Goal: Navigation & Orientation: Find specific page/section

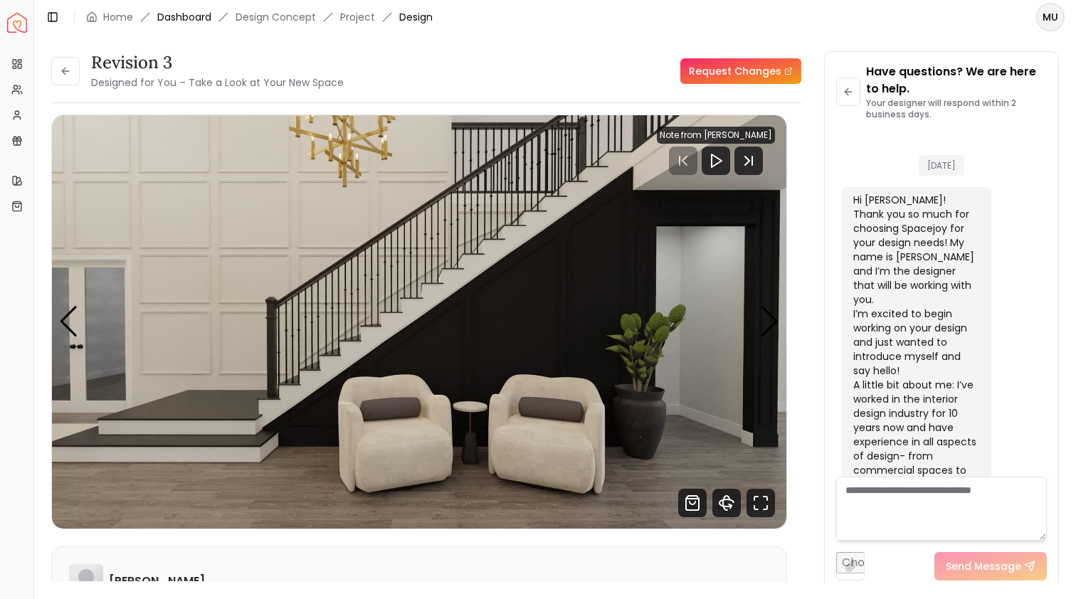
click at [184, 17] on link "Dashboard" at bounding box center [184, 17] width 54 height 14
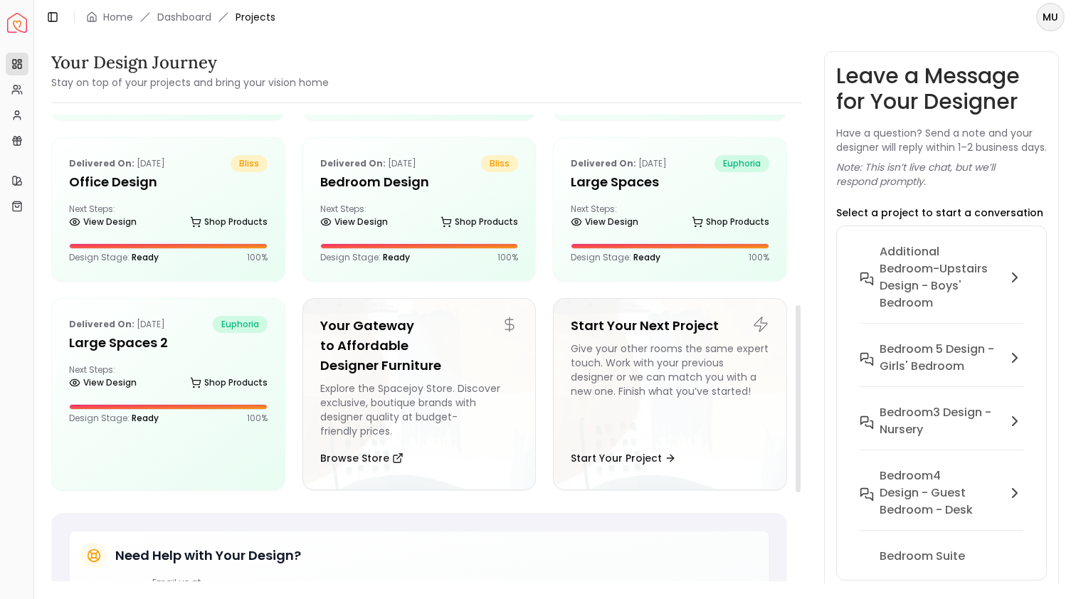
scroll to position [295, 0]
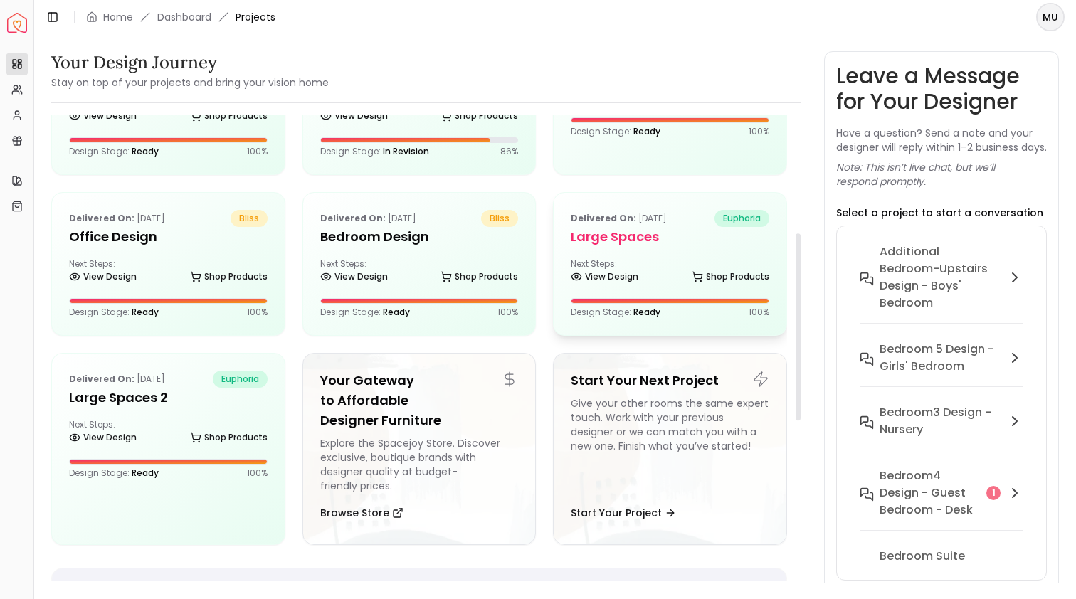
click at [655, 248] on div "Delivered on: Nov 25, 2024 euphoria Large Spaces Next Steps: View Design Shop P…" at bounding box center [670, 264] width 233 height 142
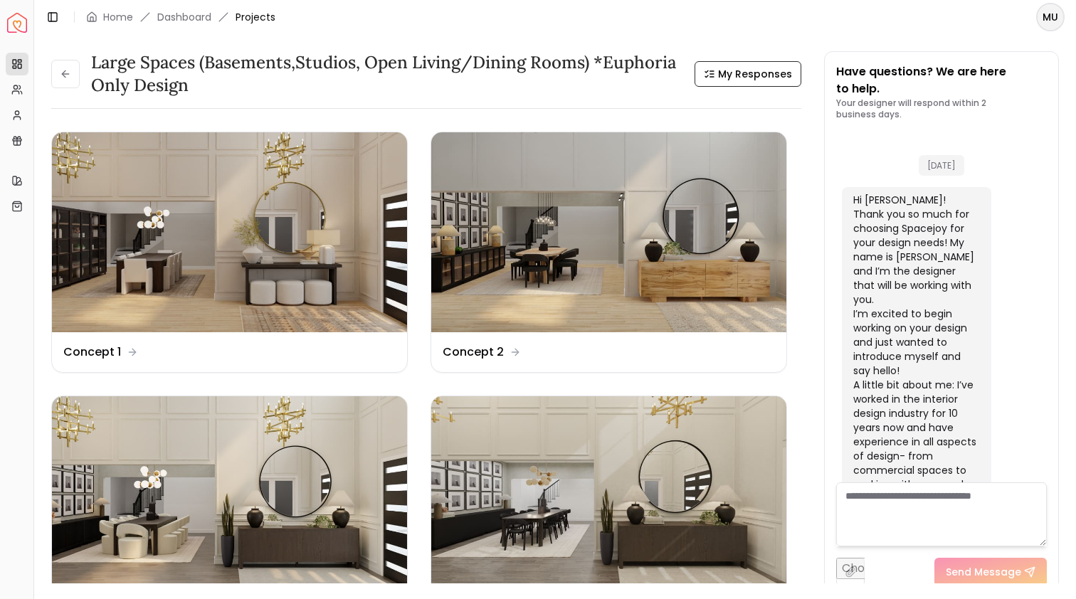
scroll to position [617, 0]
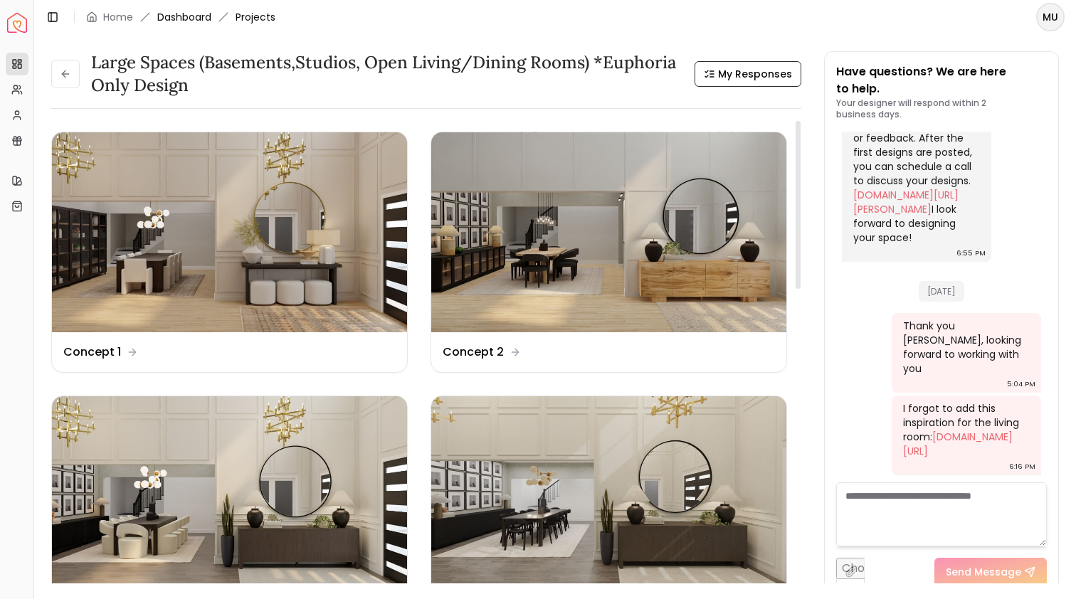
click at [191, 11] on link "Dashboard" at bounding box center [184, 17] width 54 height 14
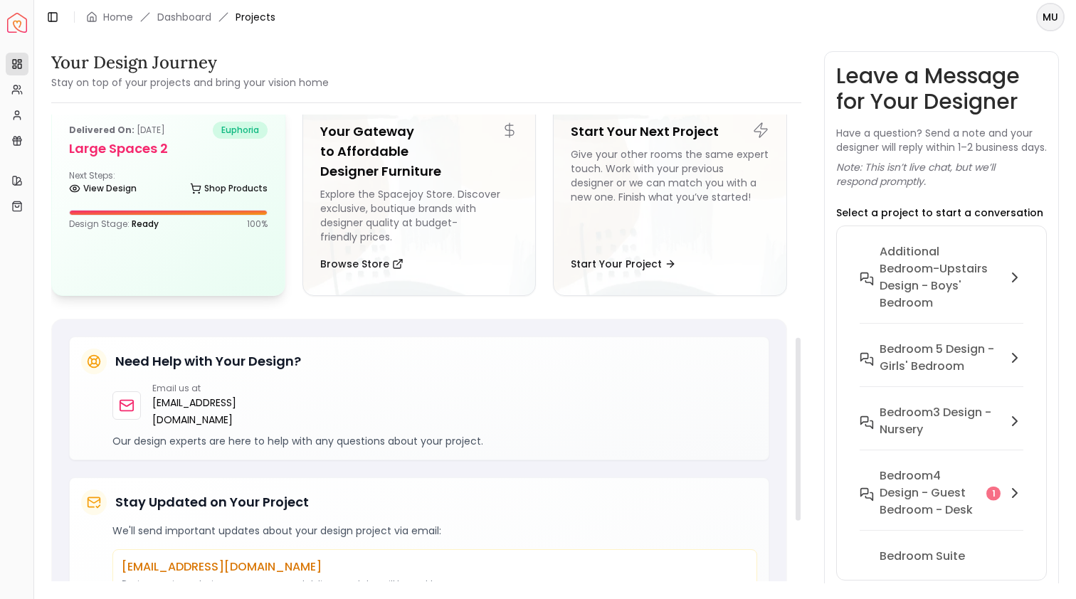
scroll to position [578, 0]
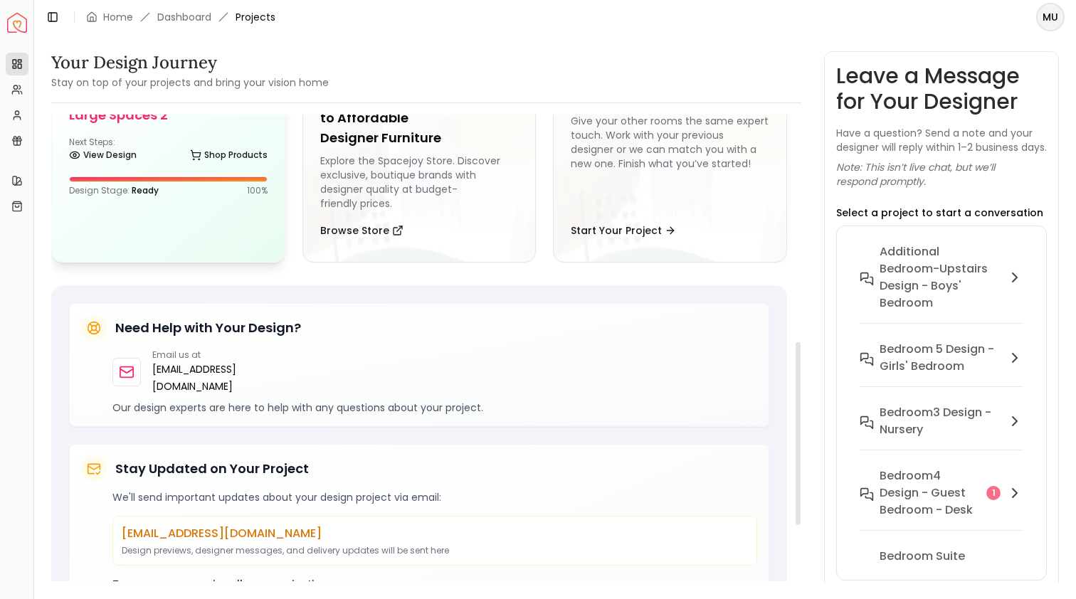
click at [136, 129] on div "Delivered on: Nov 27, 2024 euphoria Large Spaces 2 Next Steps: View Design Shop…" at bounding box center [168, 142] width 233 height 142
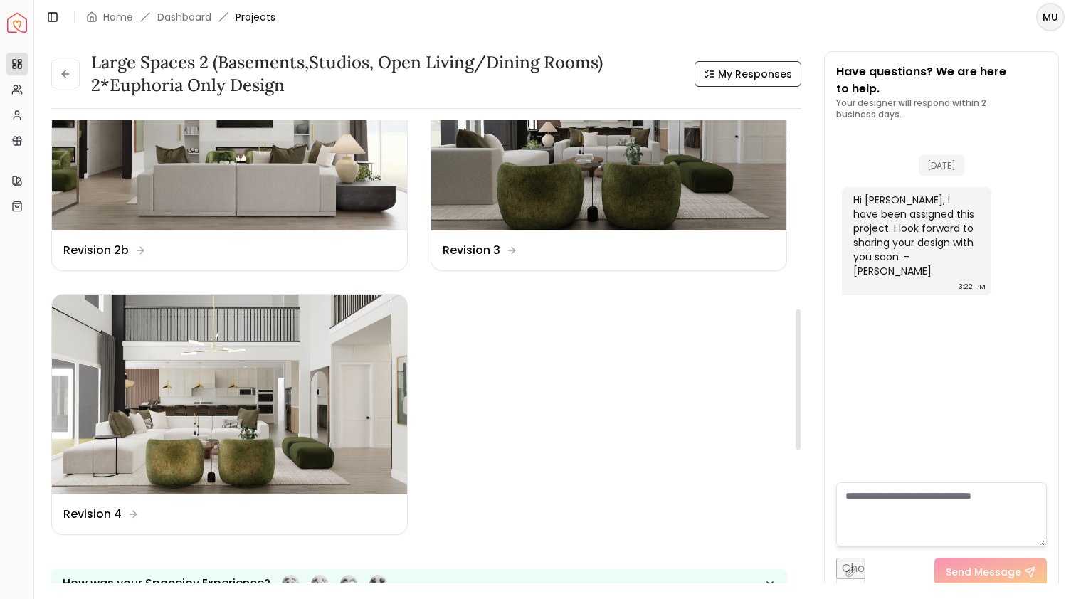
scroll to position [631, 0]
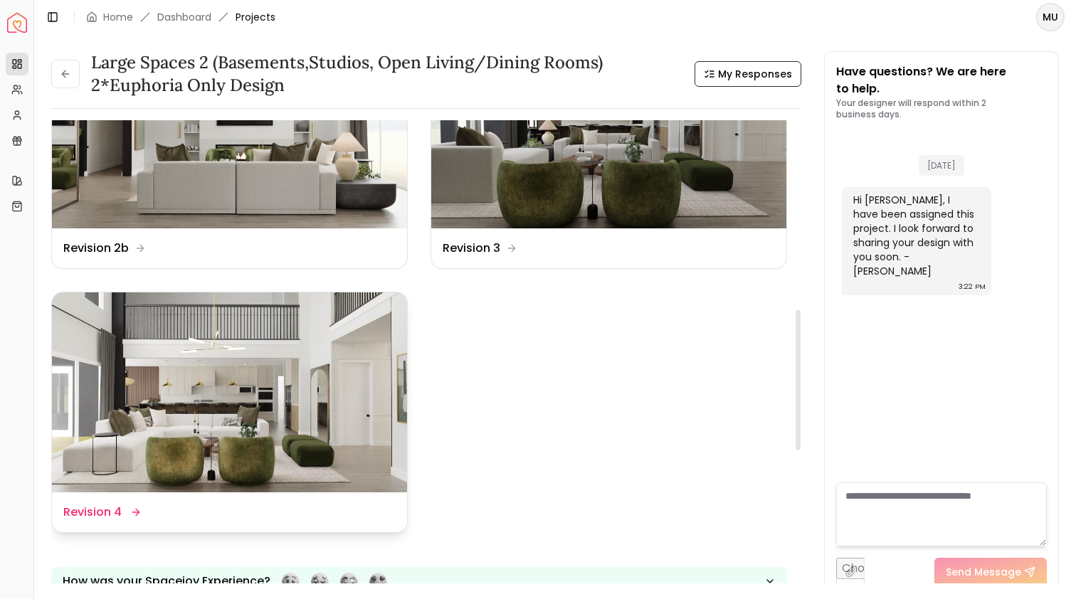
click at [206, 338] on img at bounding box center [229, 393] width 355 height 200
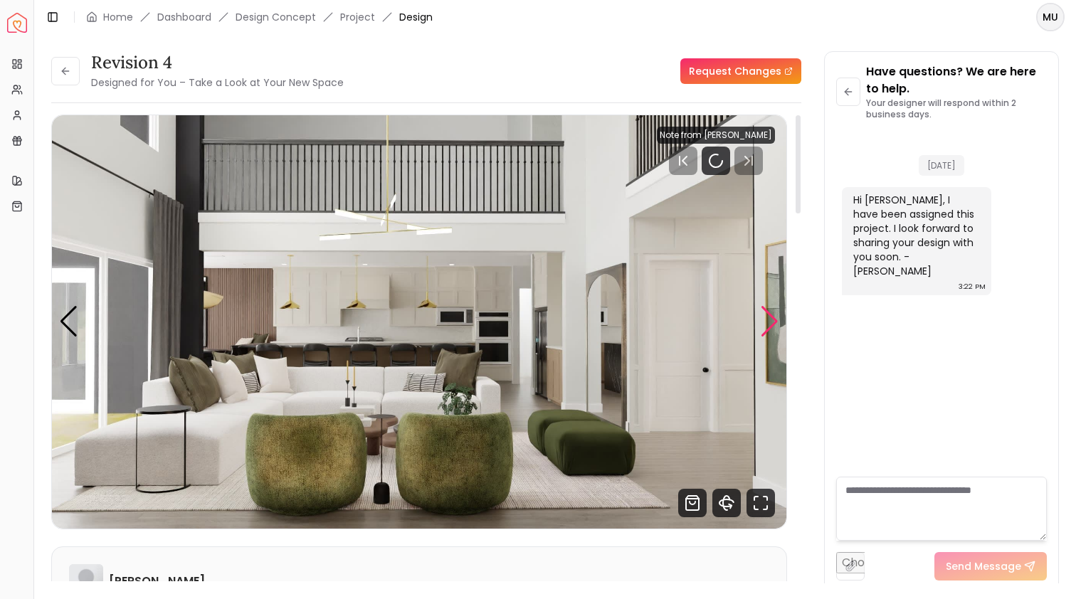
click at [771, 326] on div "Next slide" at bounding box center [769, 321] width 19 height 31
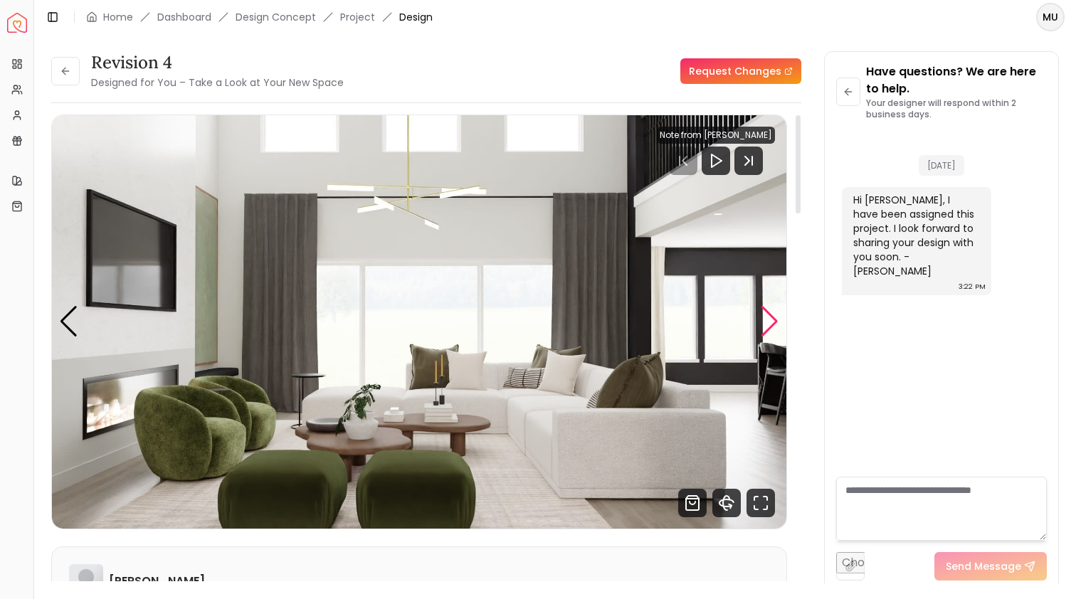
click at [771, 326] on div "Next slide" at bounding box center [769, 321] width 19 height 31
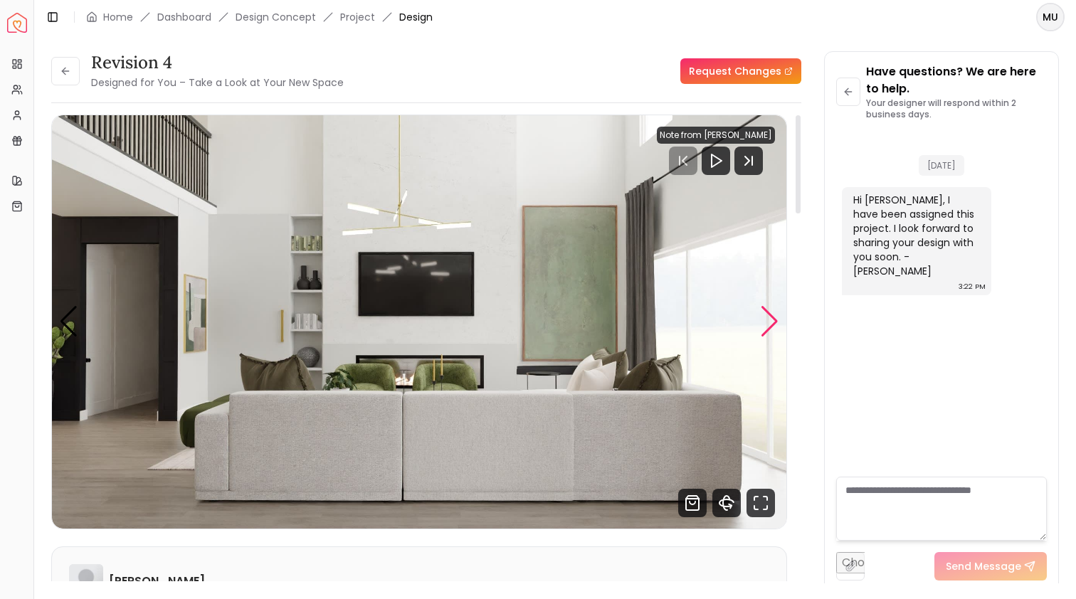
click at [771, 326] on div "Next slide" at bounding box center [769, 321] width 19 height 31
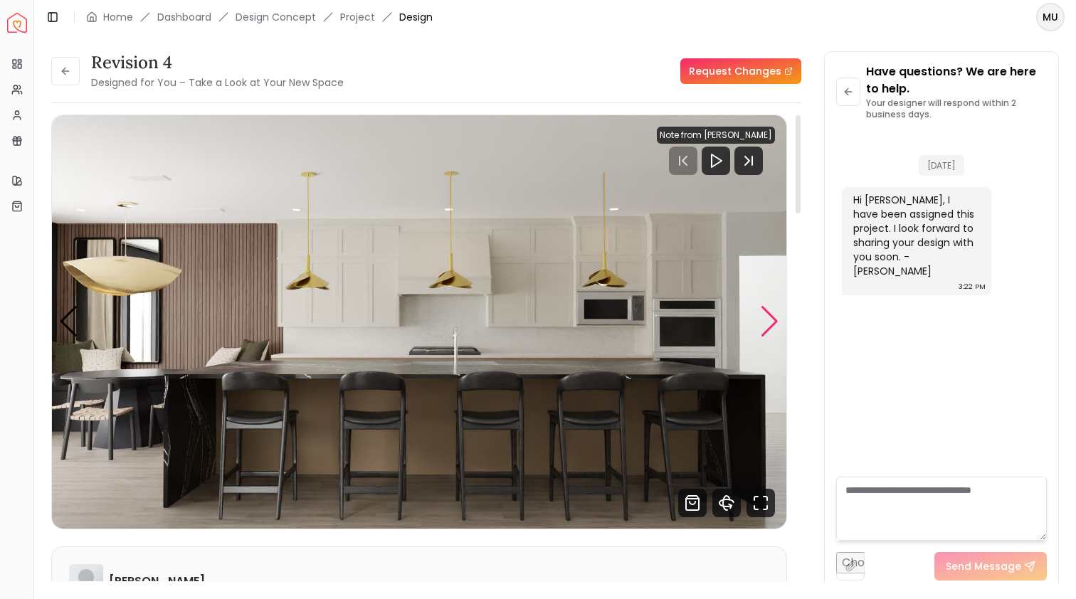
click at [771, 326] on div "Next slide" at bounding box center [769, 321] width 19 height 31
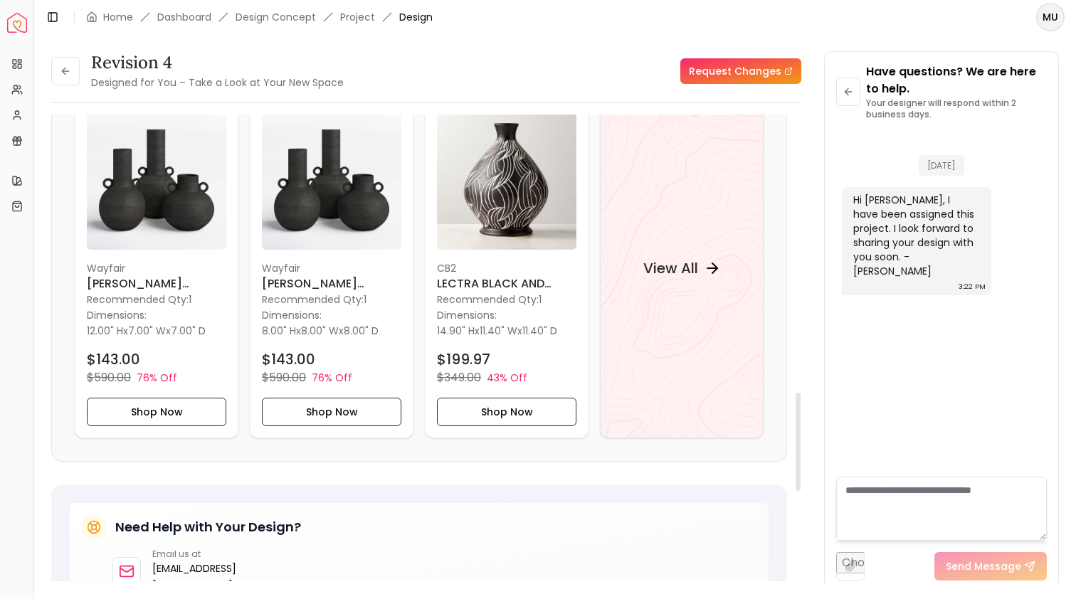
scroll to position [1517, 0]
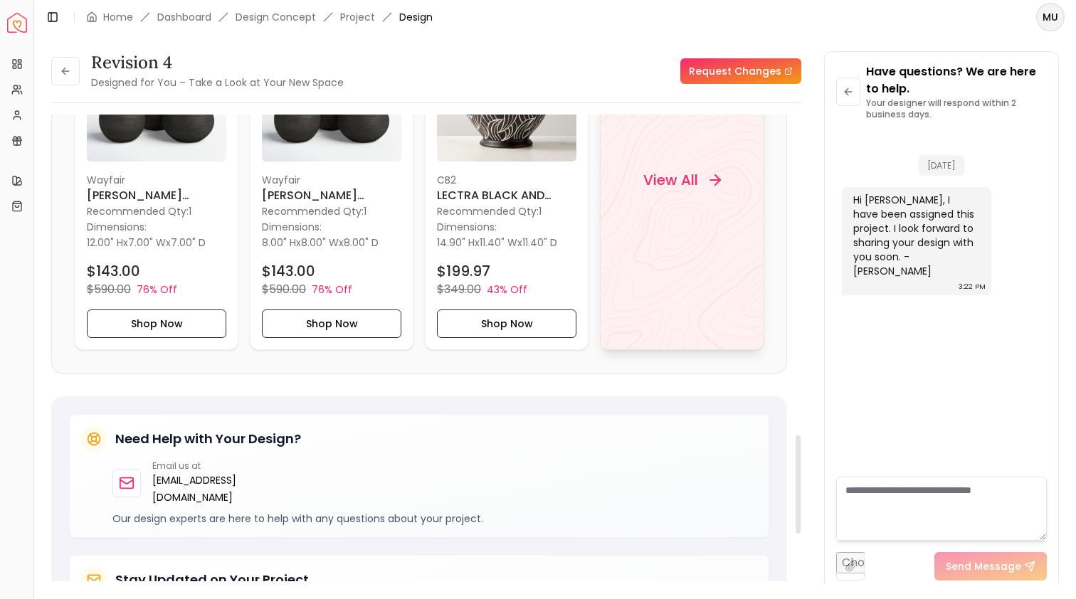
click at [683, 215] on div "View All" at bounding box center [682, 180] width 164 height 340
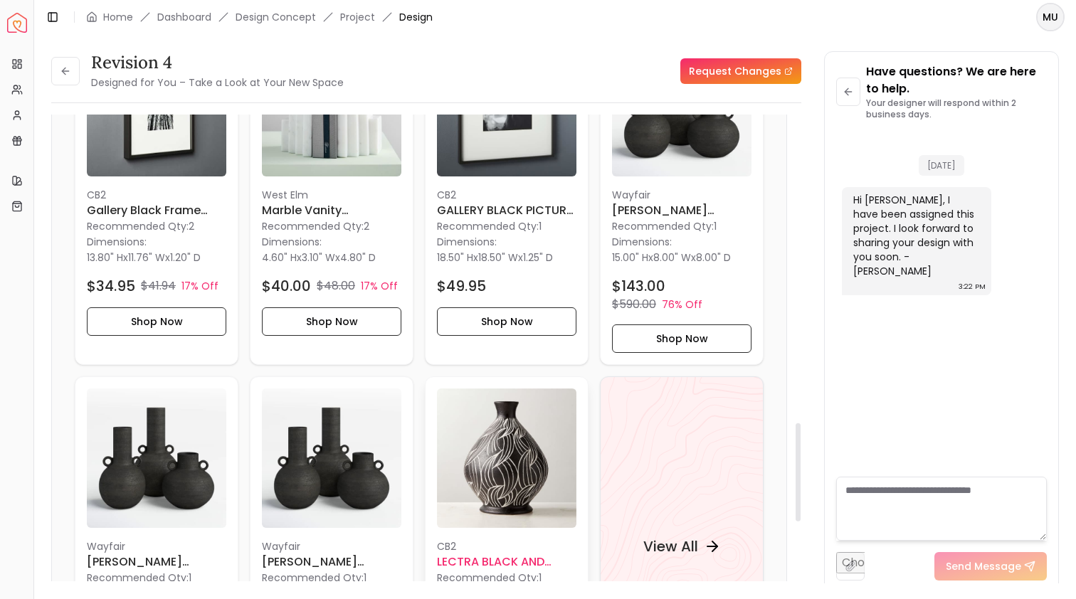
scroll to position [1480, 0]
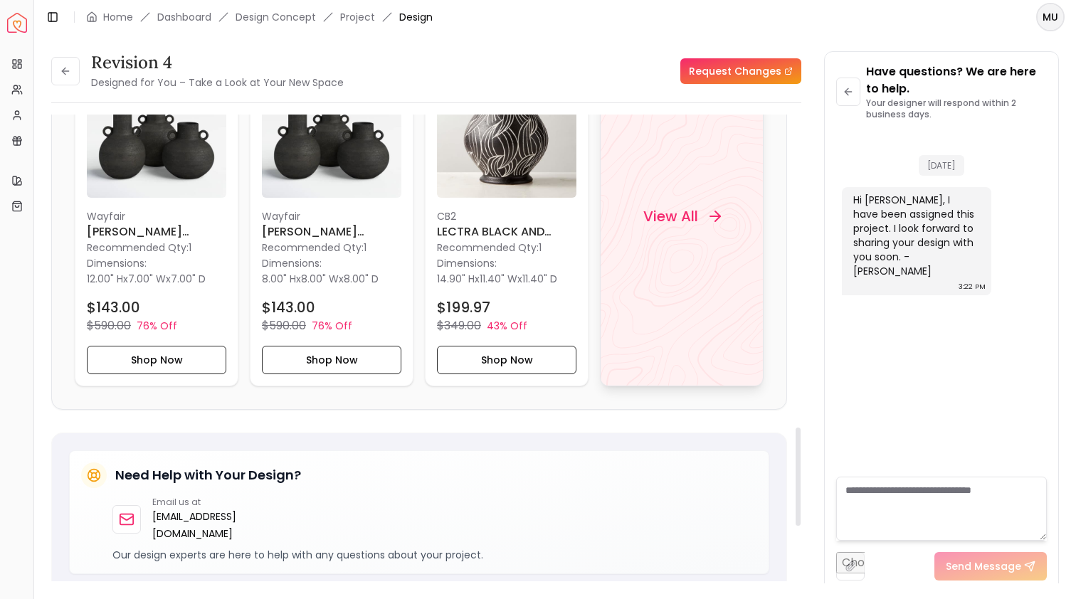
click at [676, 224] on h4 "View All" at bounding box center [670, 216] width 55 height 20
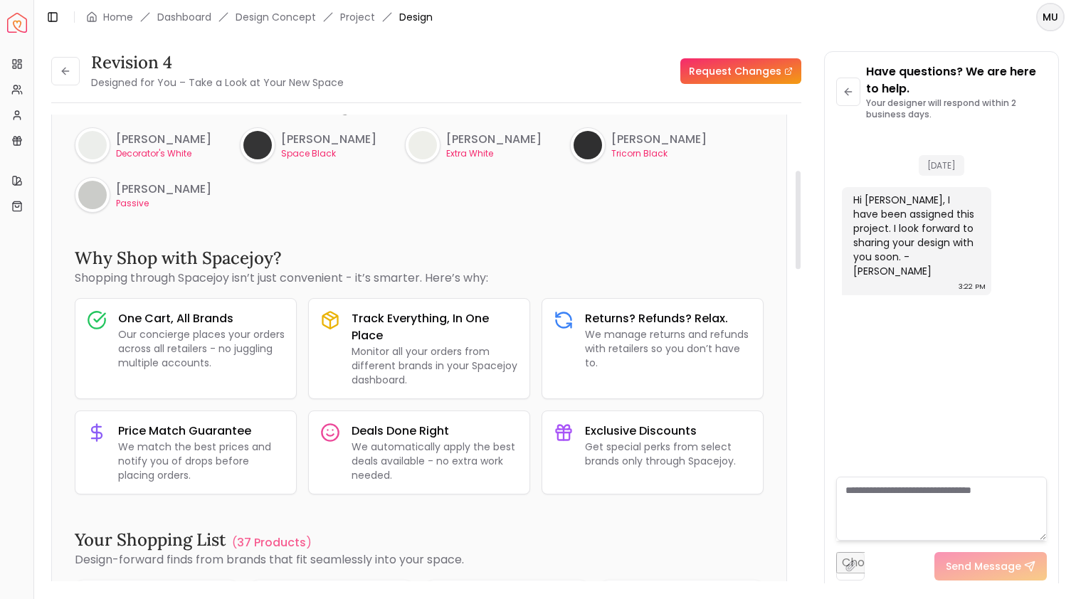
scroll to position [80, 0]
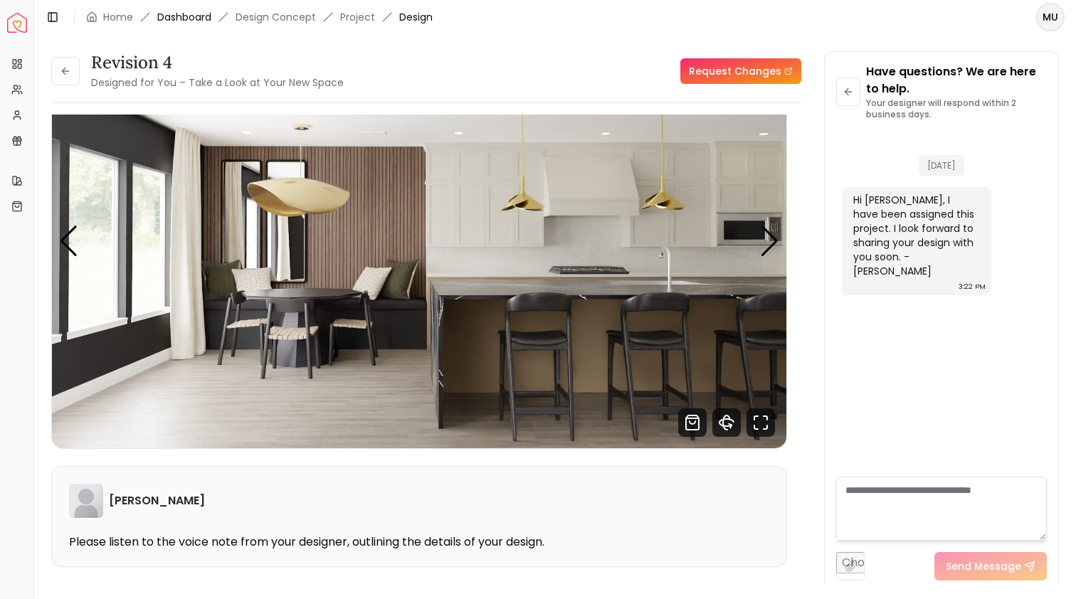
click at [181, 15] on link "Dashboard" at bounding box center [184, 17] width 54 height 14
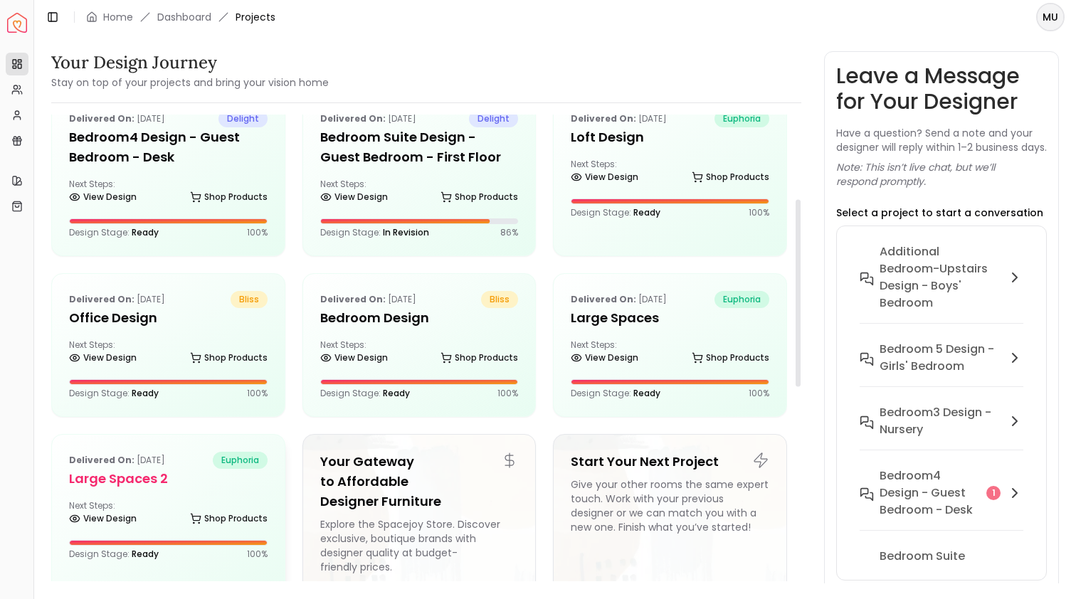
scroll to position [202, 0]
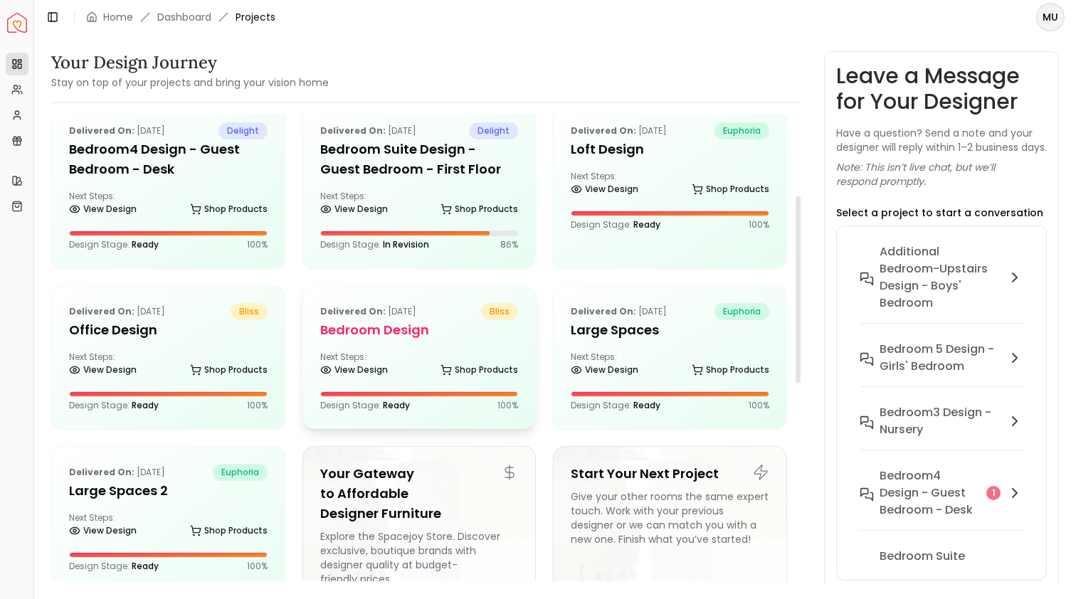
click at [355, 339] on h5 "Bedroom Design" at bounding box center [419, 330] width 199 height 20
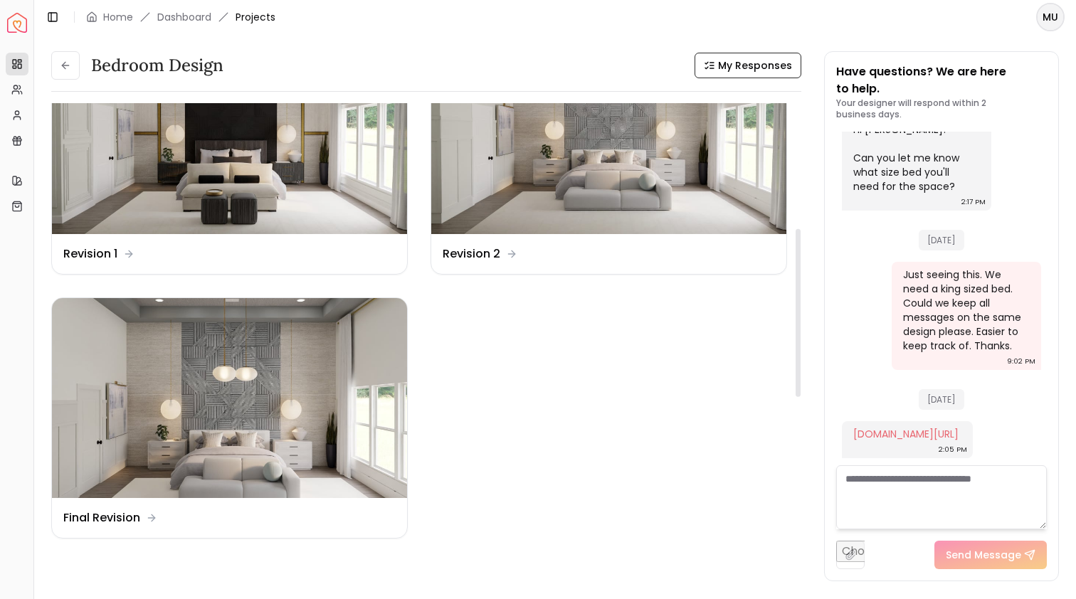
scroll to position [348, 0]
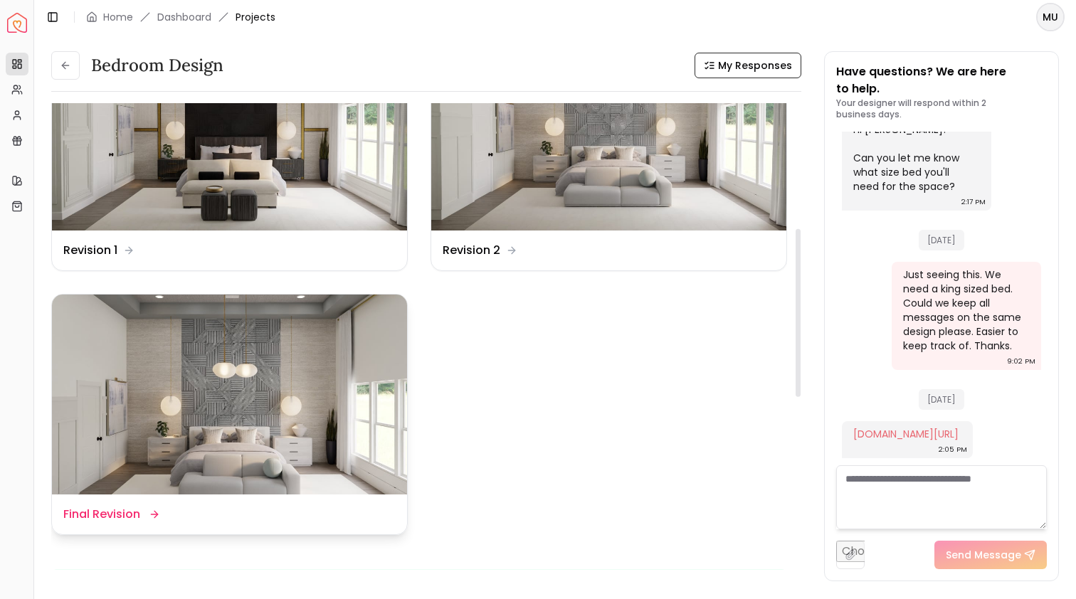
click at [294, 364] on img at bounding box center [229, 395] width 355 height 200
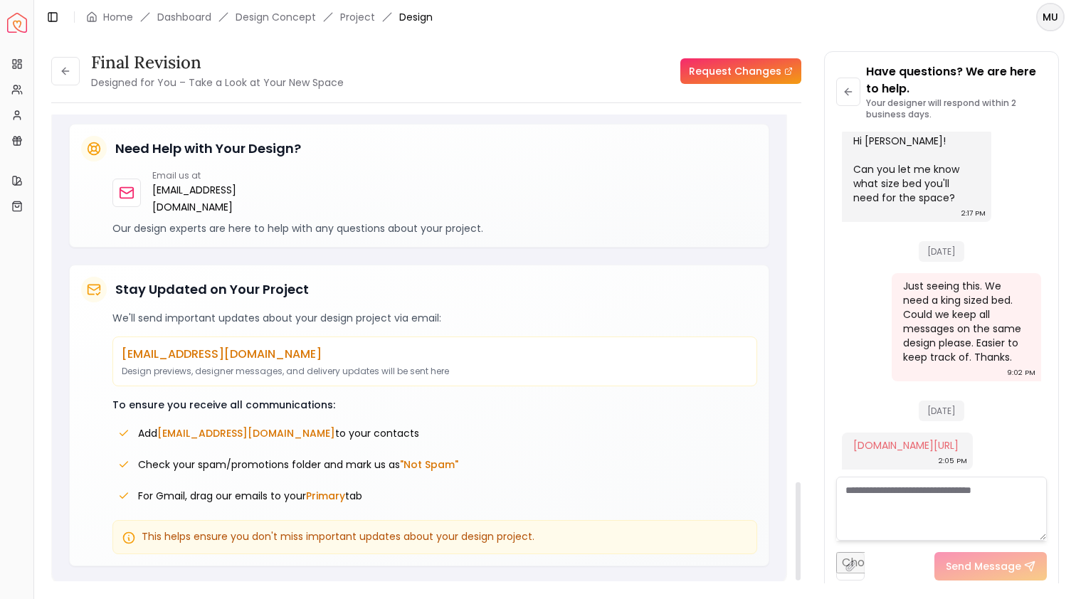
scroll to position [1482, 0]
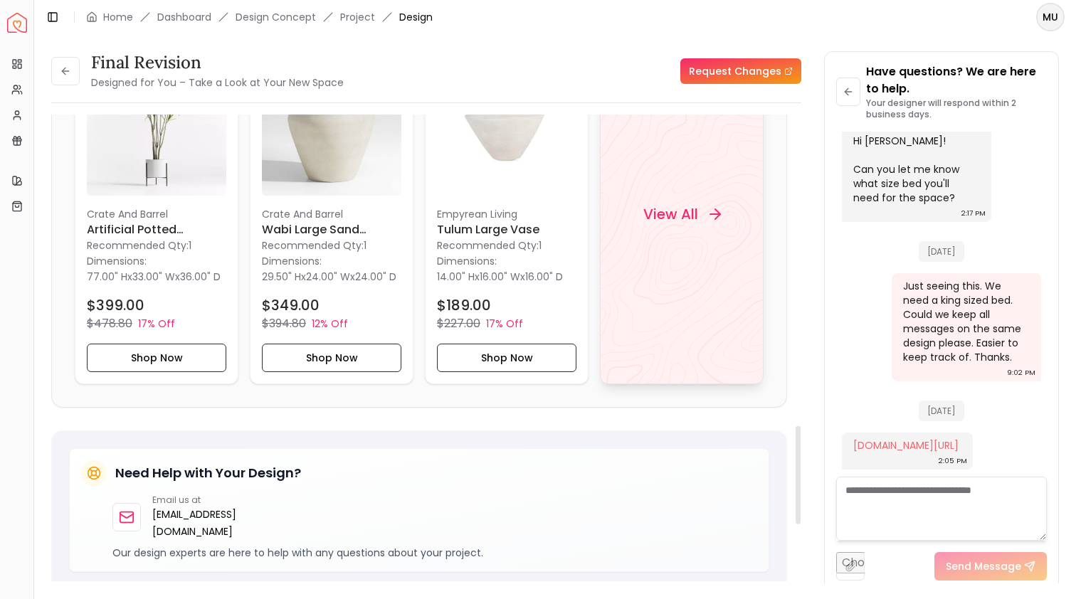
click at [675, 236] on div "View All" at bounding box center [682, 214] width 112 height 43
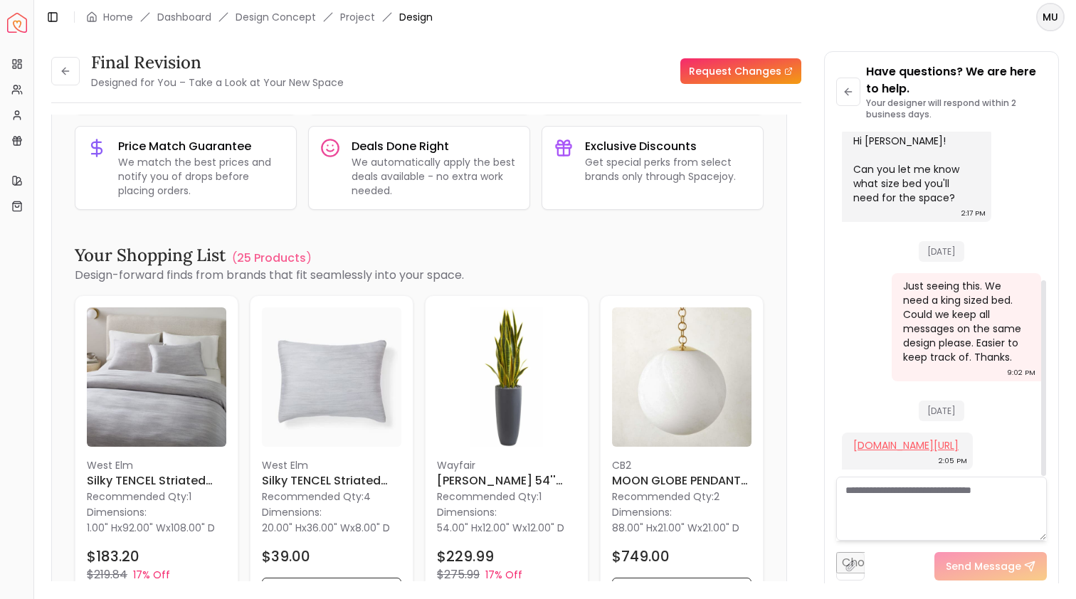
scroll to position [0, 0]
click at [915, 438] on link "docs.google.com/spreadsheets/d/1F0NLzAOBHfYqze80xNJYsmv6FDbXxV5DWb8sOUyZTcE/edi…" at bounding box center [905, 445] width 105 height 14
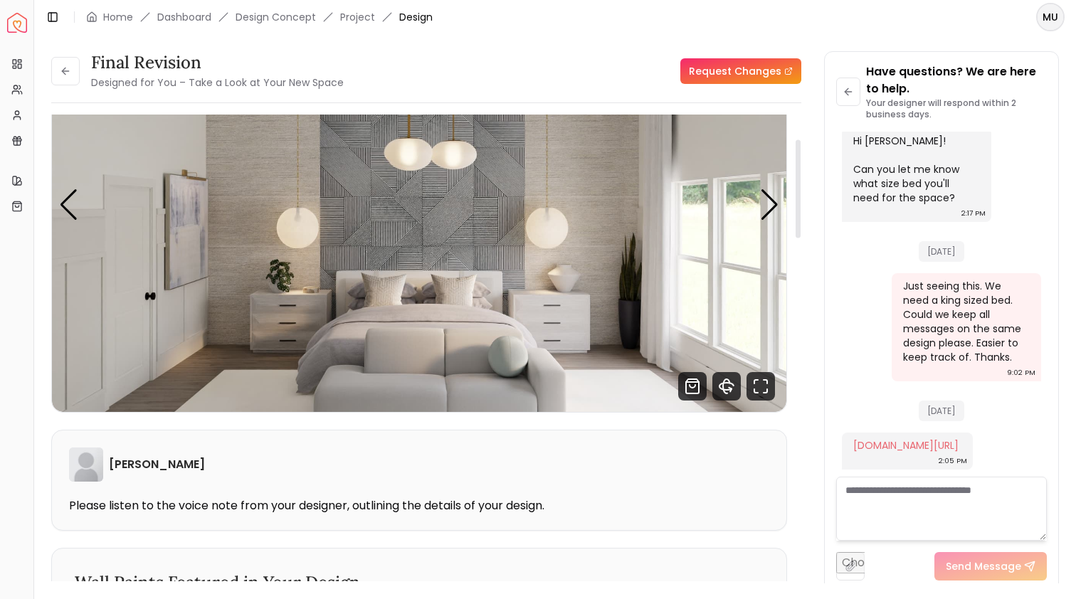
scroll to position [117, 0]
click at [856, 438] on link "docs.google.com/spreadsheets/d/1F0NLzAOBHfYqze80xNJYsmv6FDbXxV5DWb8sOUyZTcE/edi…" at bounding box center [905, 445] width 105 height 14
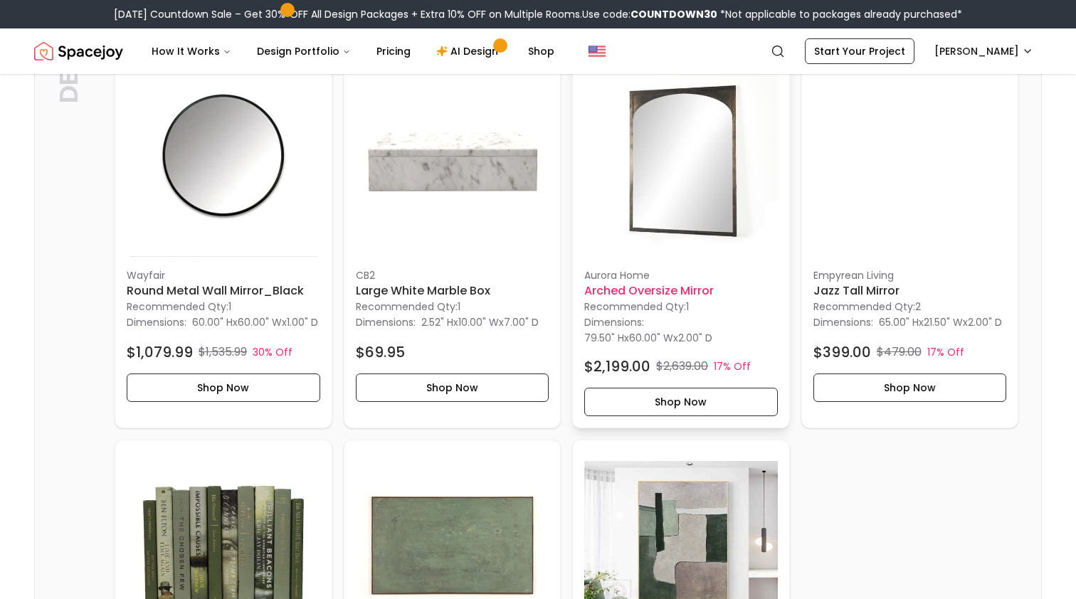
scroll to position [1127, 0]
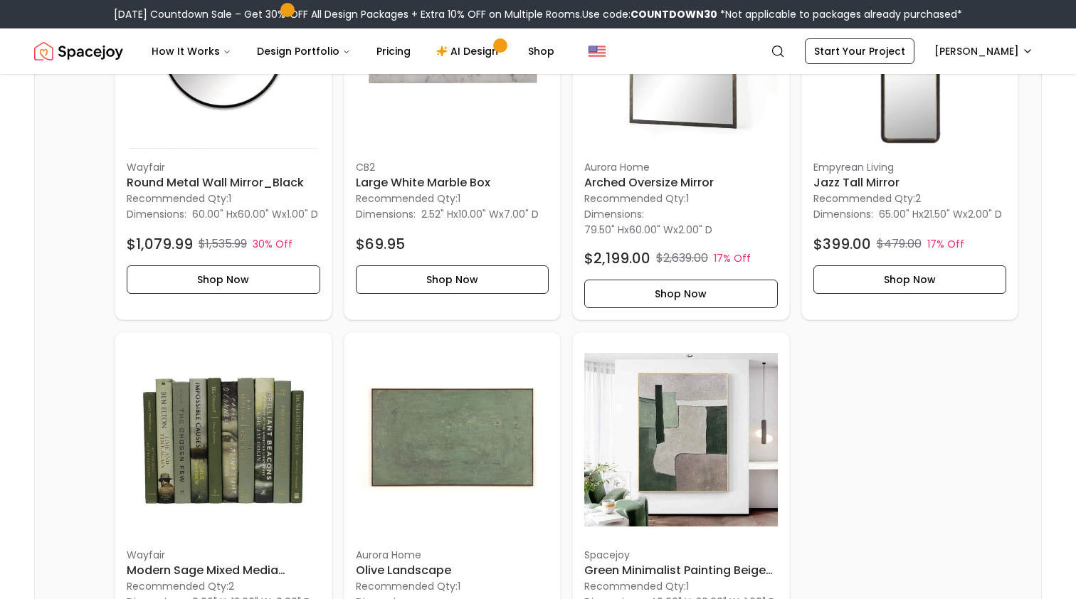
scroll to position [1195, 0]
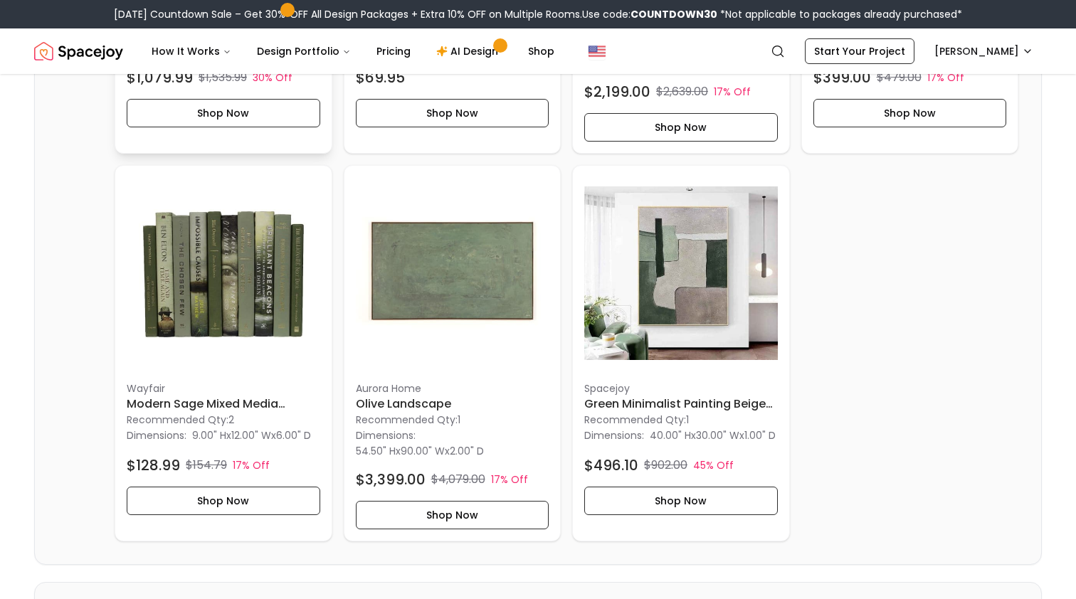
scroll to position [1492, 0]
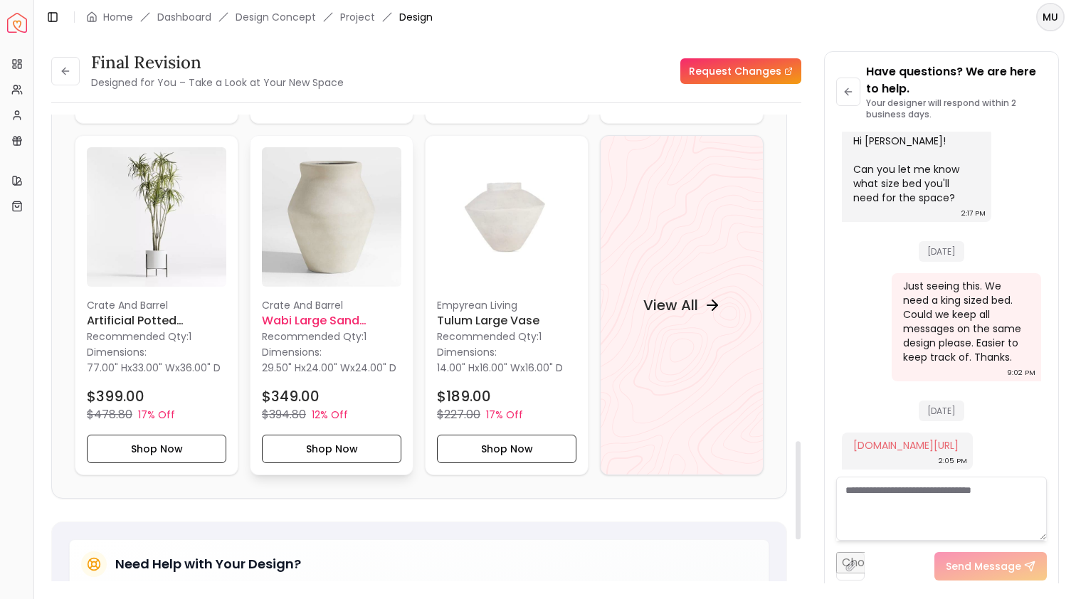
scroll to position [1603, 0]
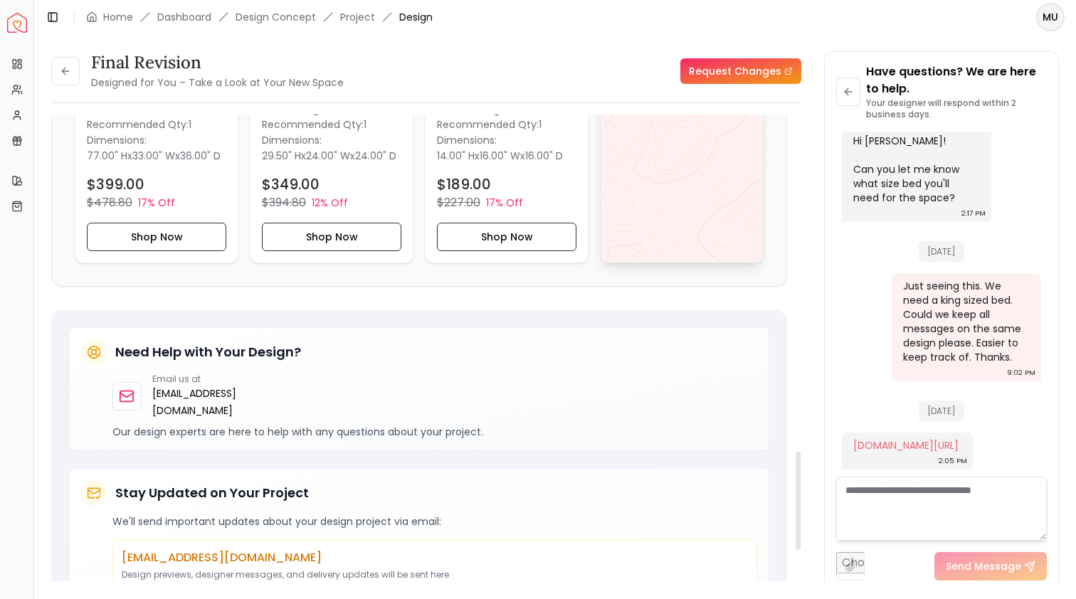
click at [628, 263] on div "View All" at bounding box center [682, 93] width 164 height 340
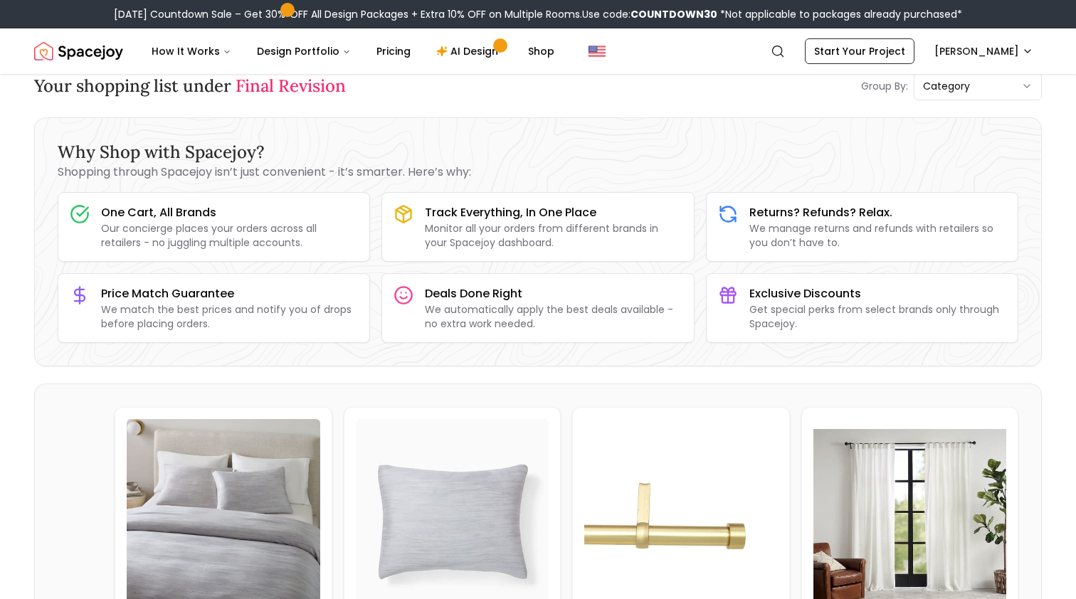
scroll to position [20, 0]
